Goal: Navigation & Orientation: Find specific page/section

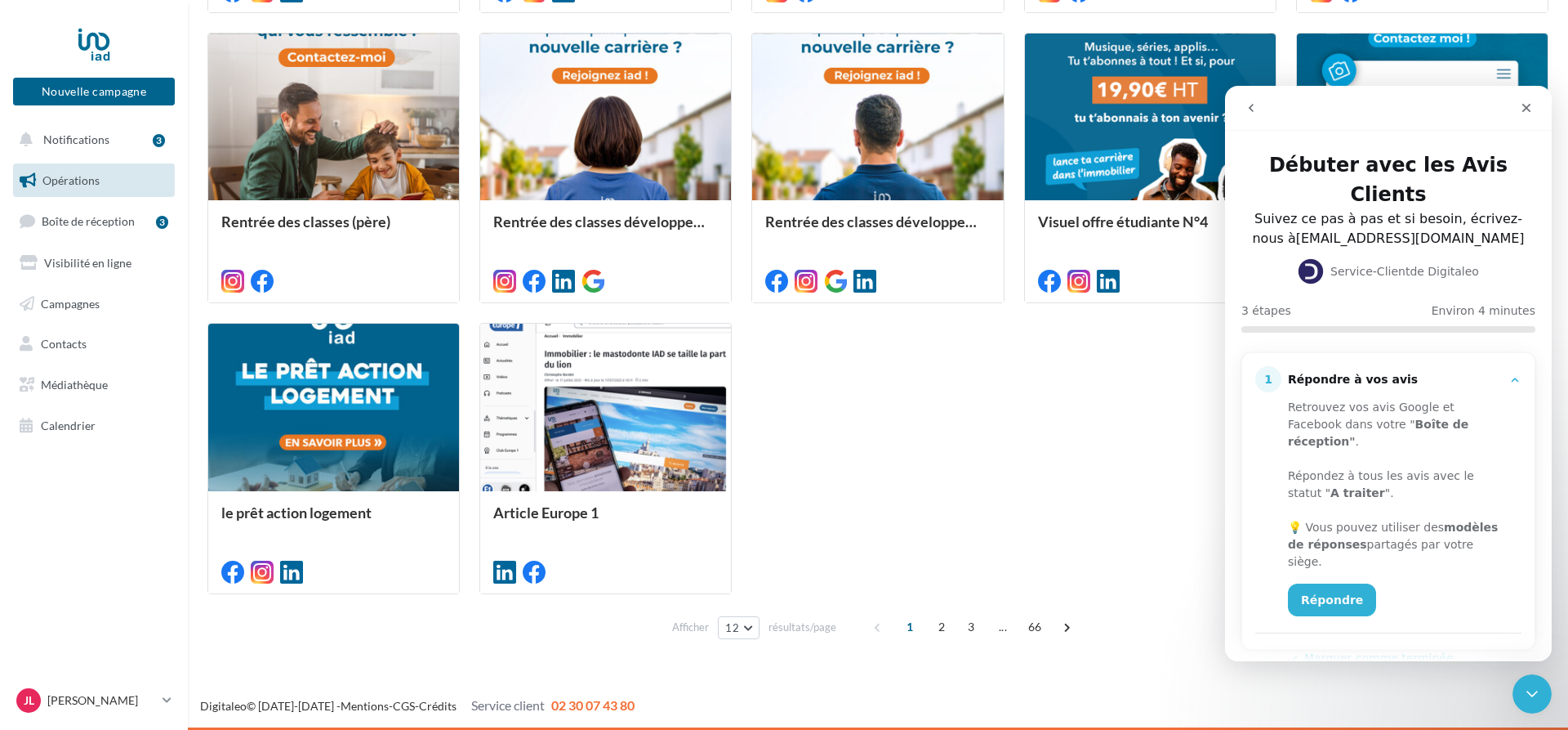
scroll to position [286, 0]
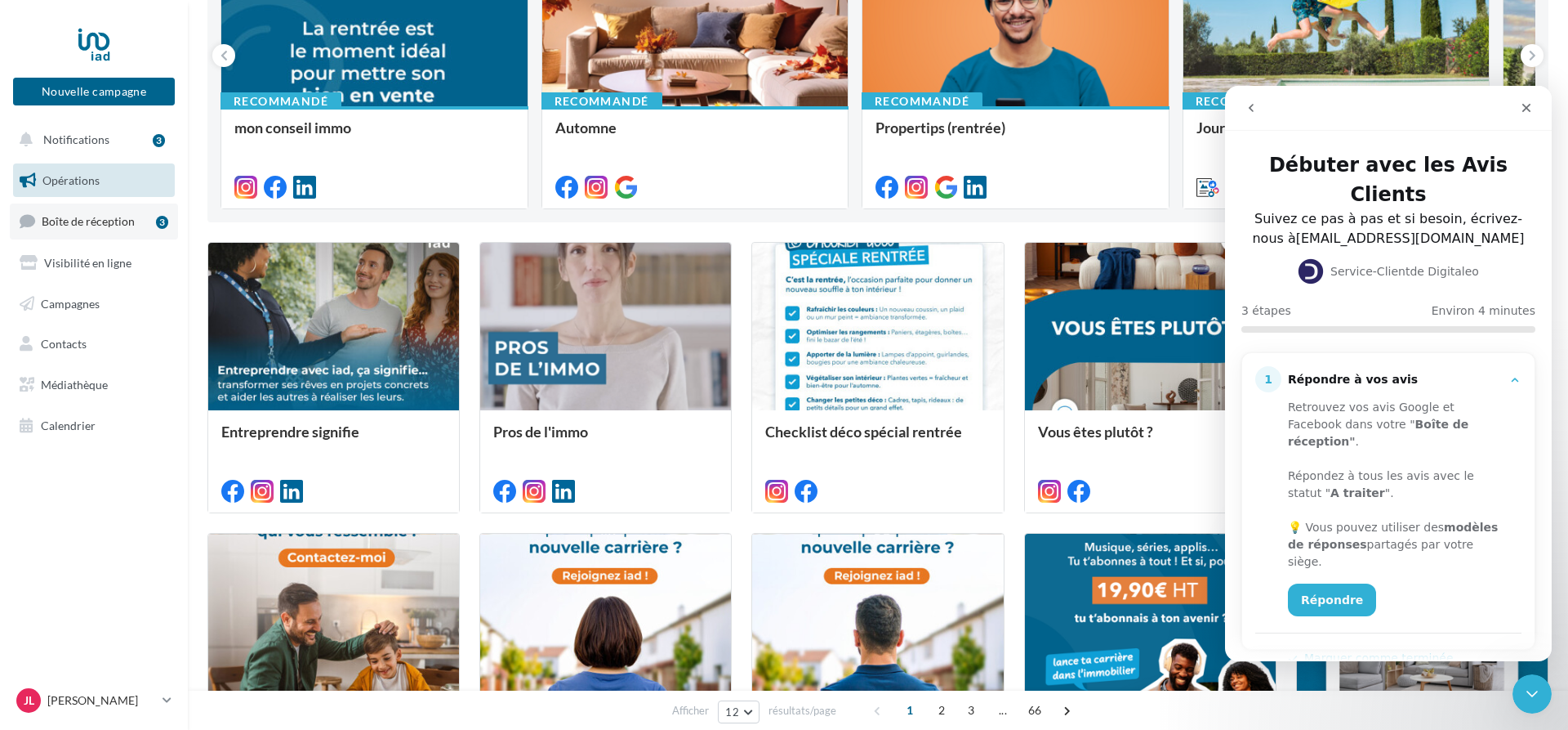
click at [129, 215] on span "Boîte de réception" at bounding box center [89, 221] width 94 height 14
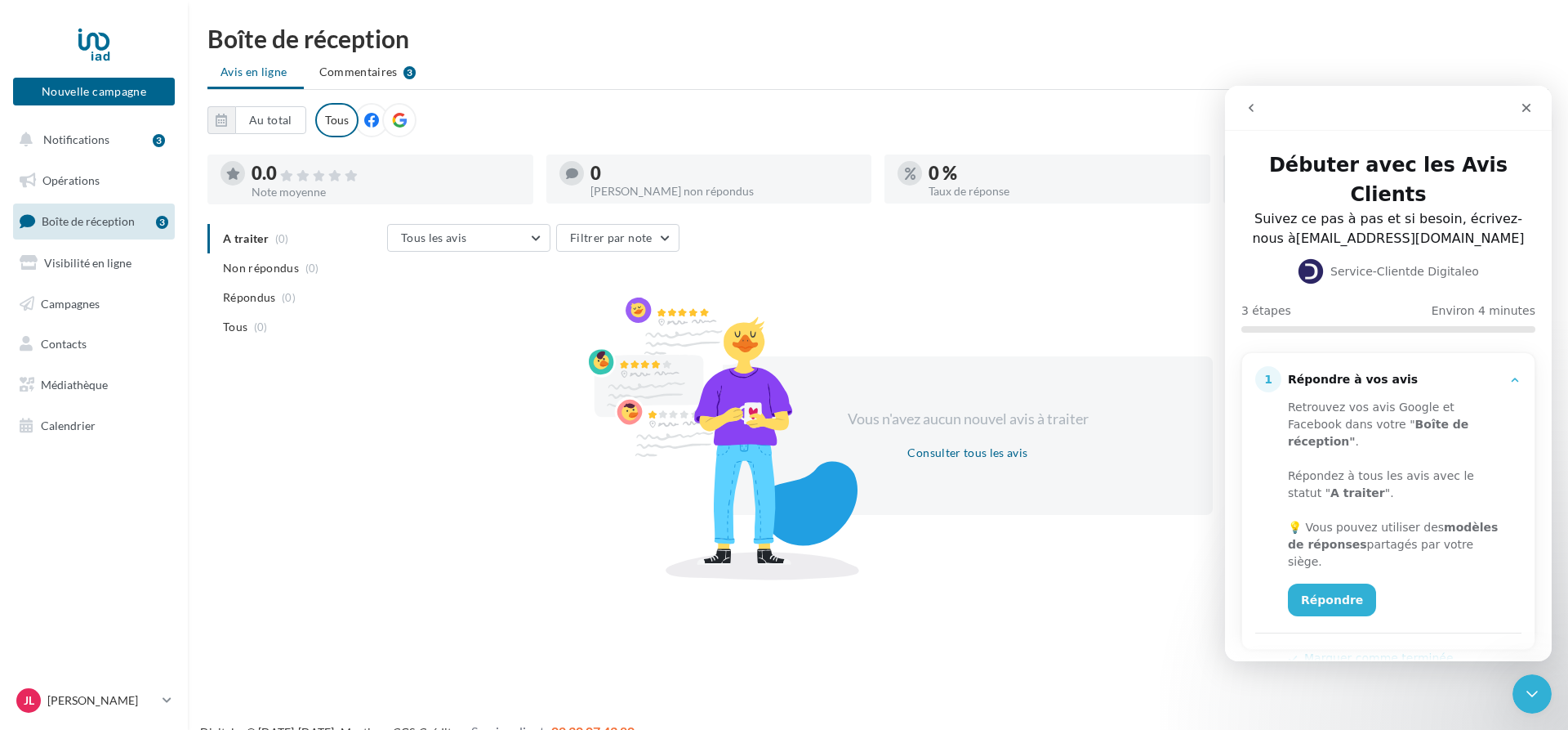
click at [324, 127] on div "Tous" at bounding box center [337, 120] width 43 height 34
click at [352, 72] on span "Commentaires" at bounding box center [359, 71] width 78 height 17
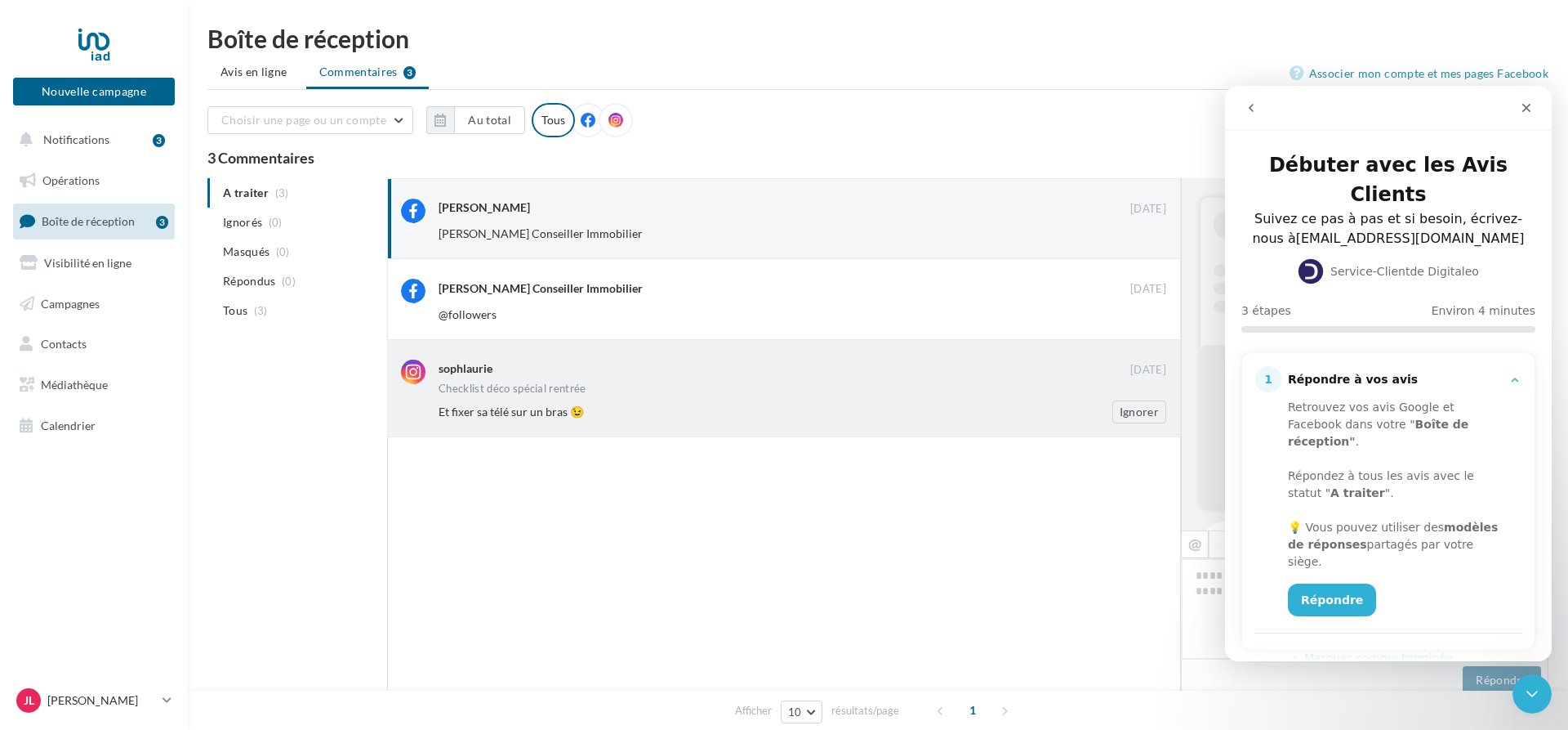
scroll to position [396, 0]
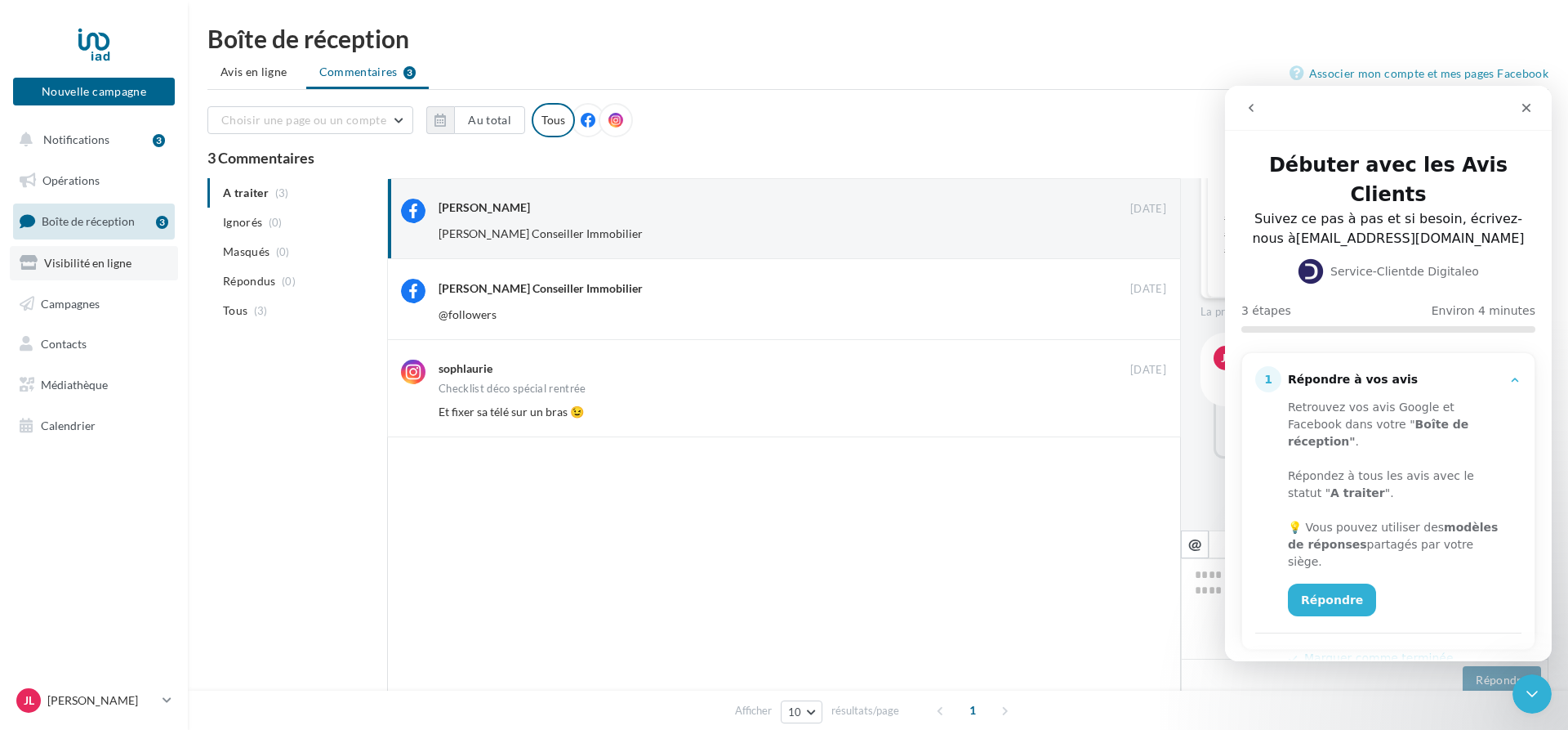
click at [119, 263] on span "Visibilité en ligne" at bounding box center [88, 262] width 88 height 14
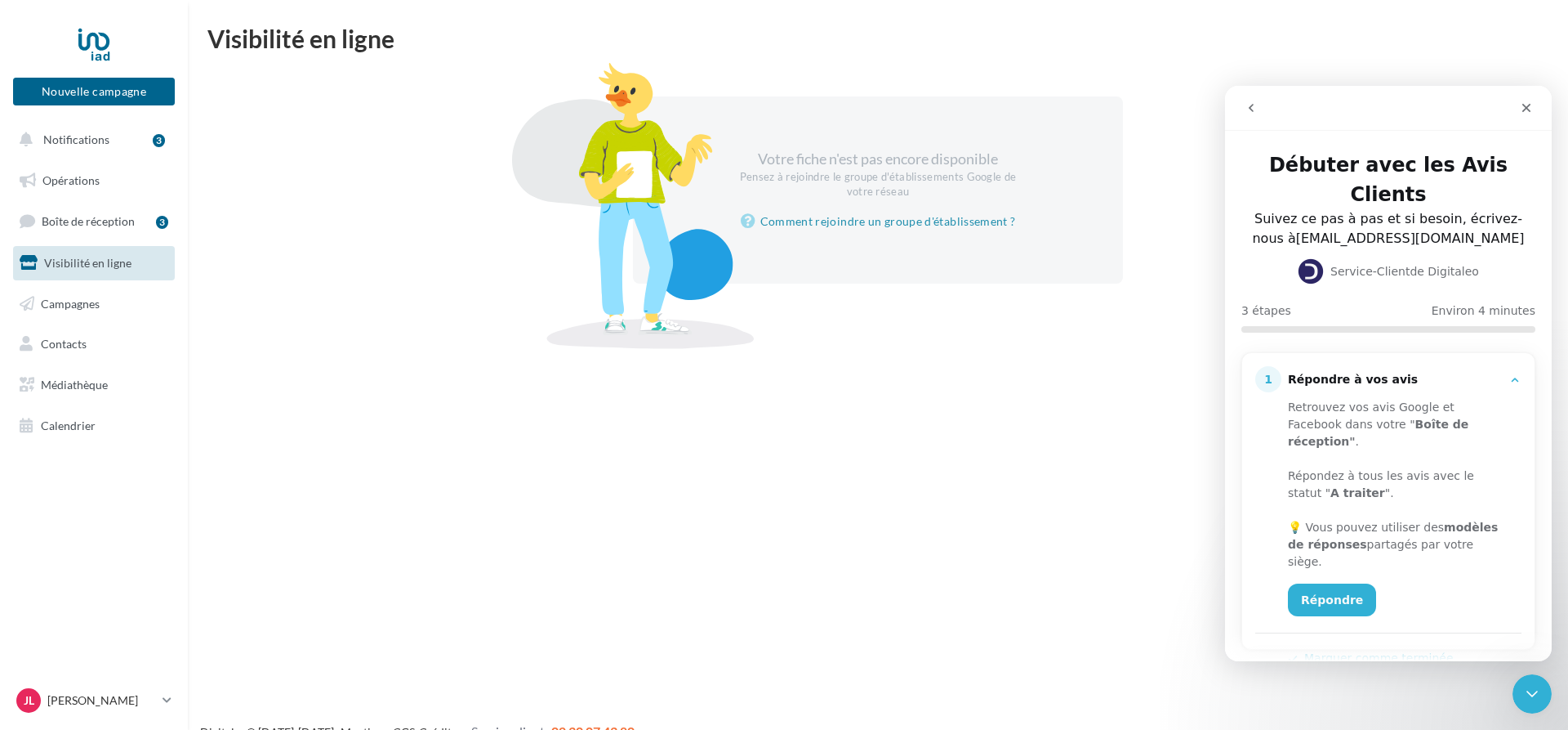
scroll to position [26, 0]
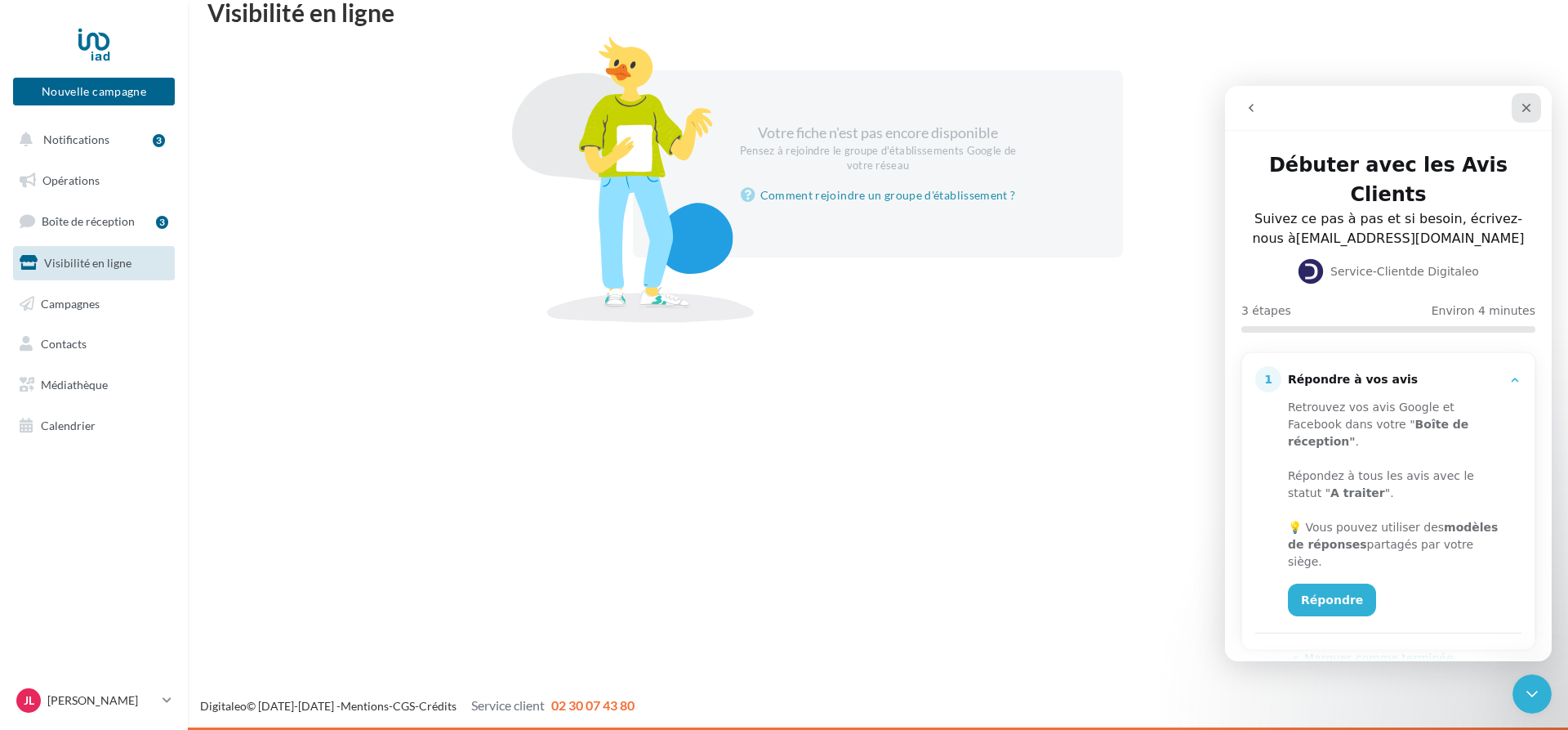
click at [1526, 108] on icon "Fermer" at bounding box center [1526, 107] width 9 height 9
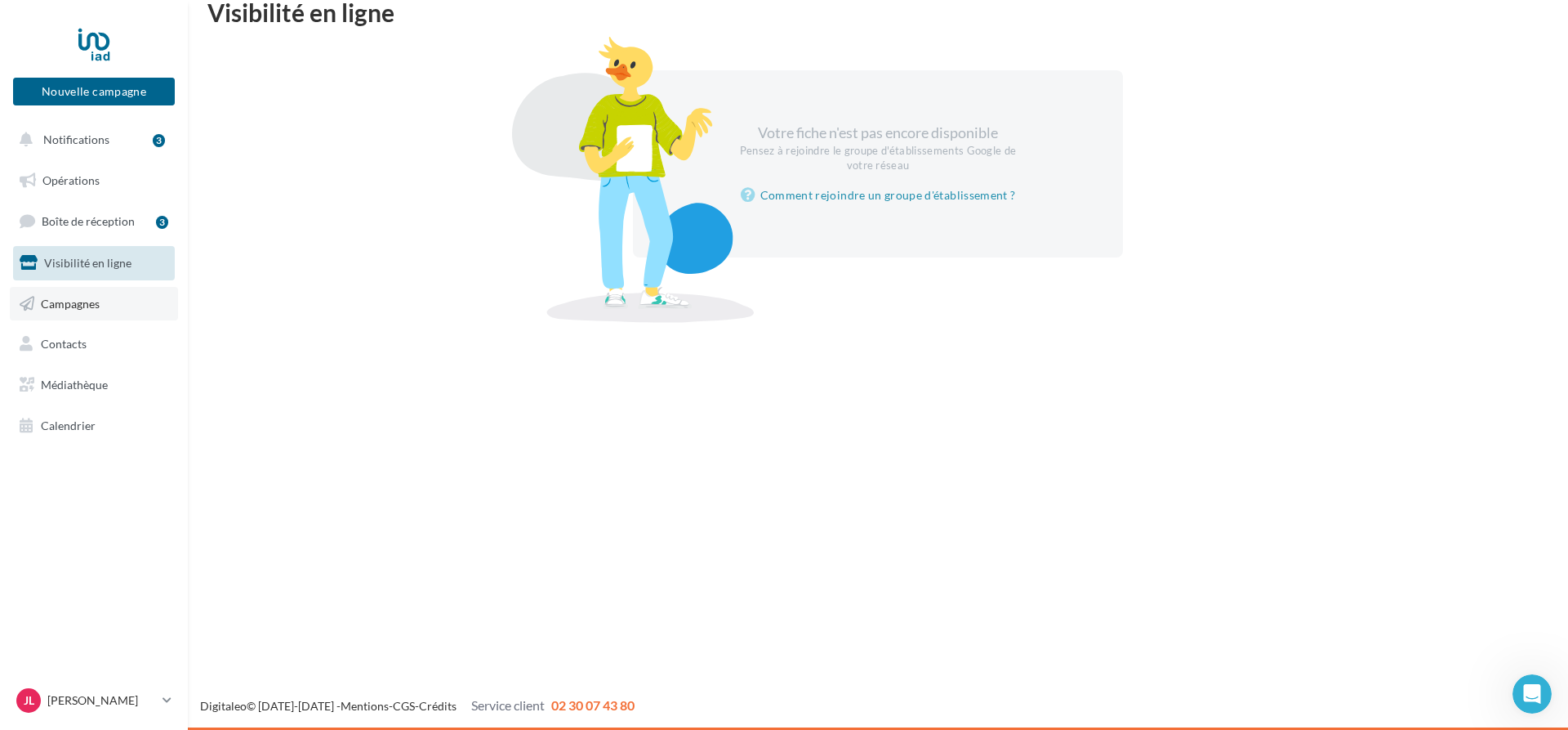
click at [125, 300] on link "Campagnes" at bounding box center [94, 303] width 169 height 34
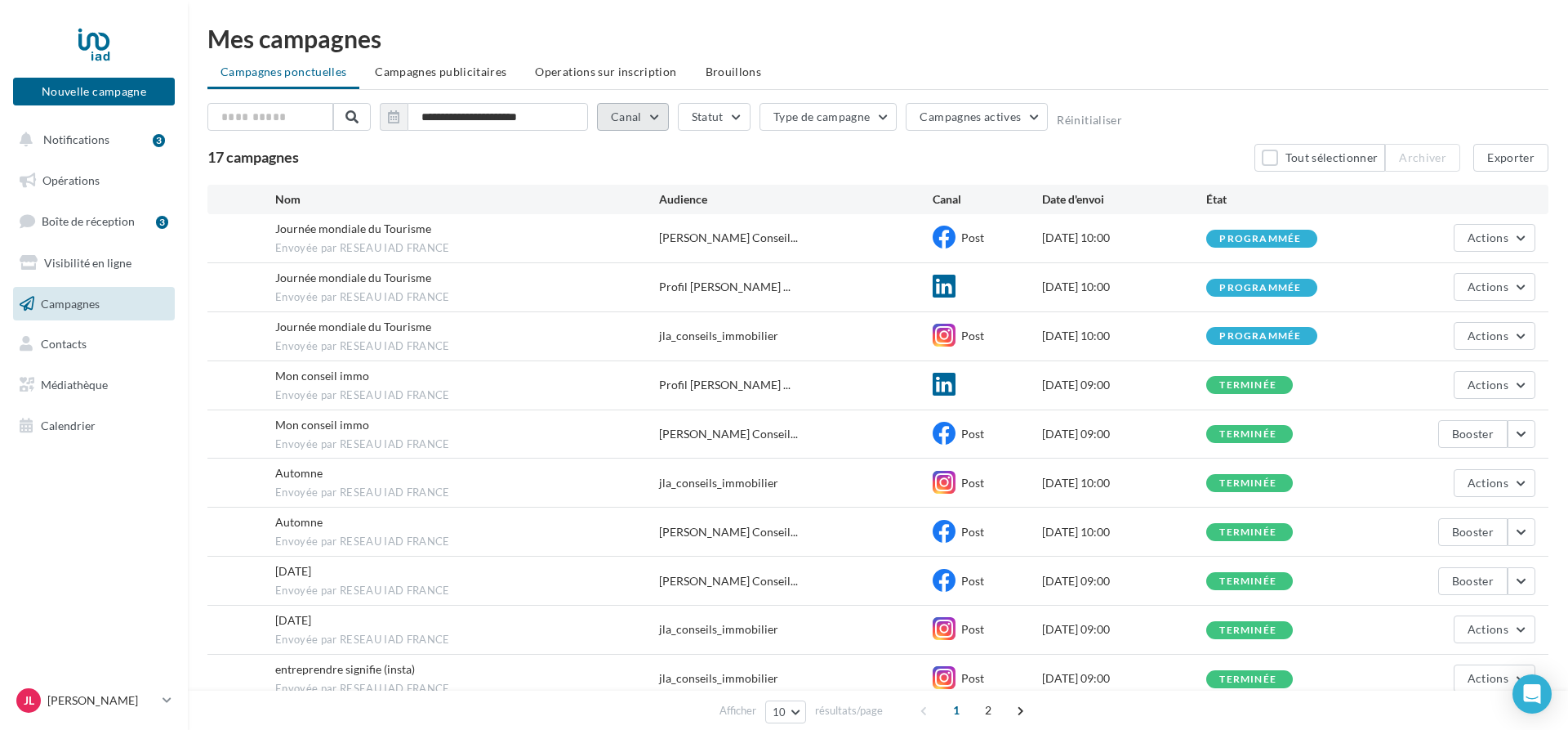
click at [651, 114] on button "Canal" at bounding box center [633, 117] width 72 height 27
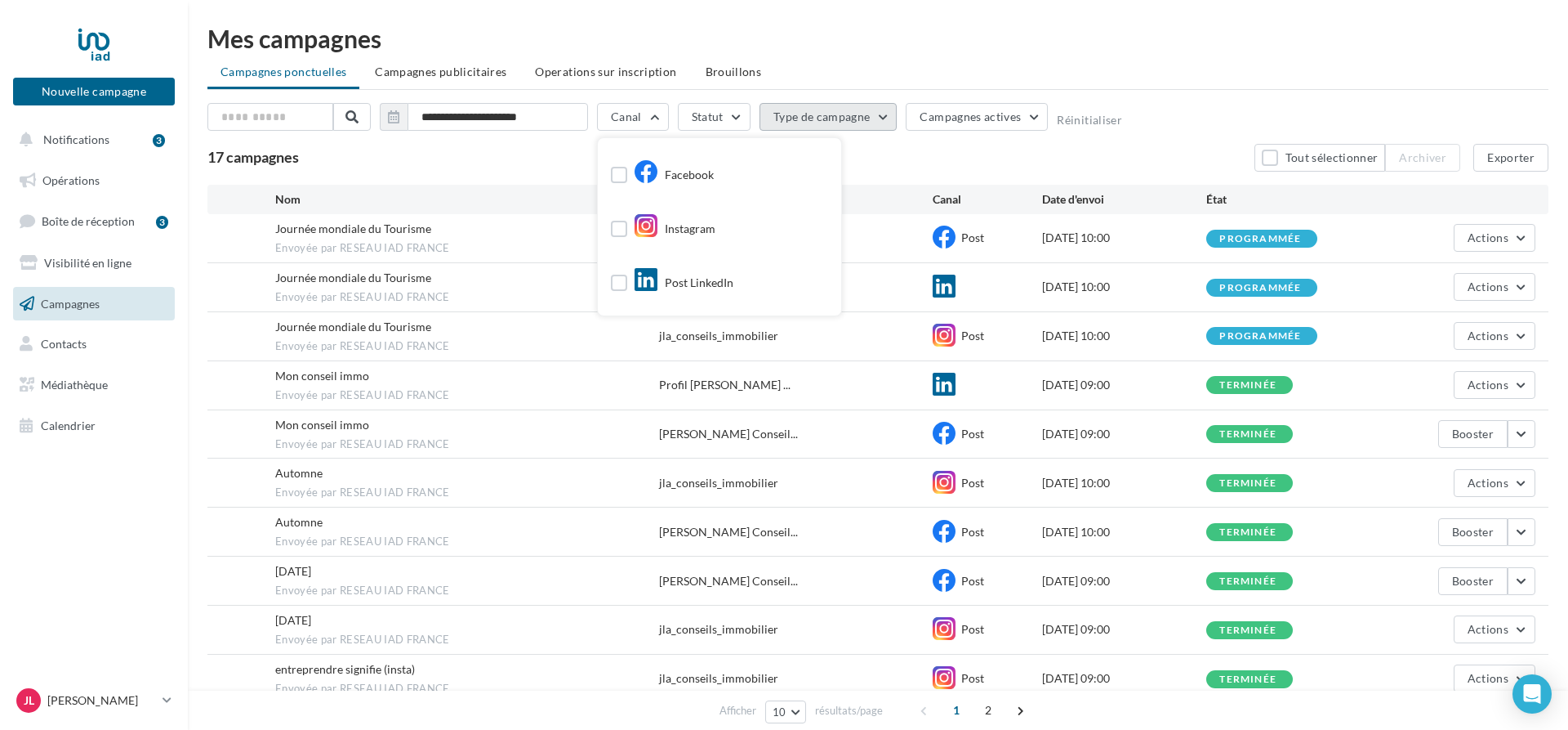
click at [864, 116] on button "Type de campagne" at bounding box center [829, 117] width 138 height 27
